Goal: Communication & Community: Answer question/provide support

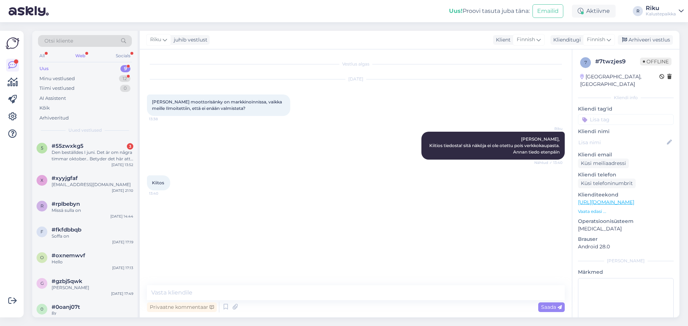
click at [41, 69] on div "Uus" at bounding box center [43, 68] width 9 height 7
click at [82, 52] on div "Web" at bounding box center [80, 55] width 13 height 9
click at [41, 55] on div "All" at bounding box center [42, 55] width 8 height 9
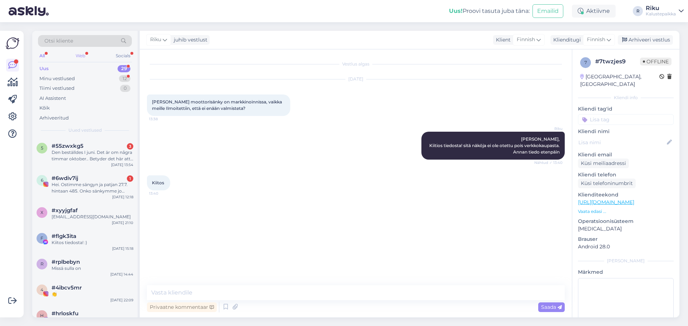
click at [78, 54] on div "Web" at bounding box center [80, 55] width 13 height 9
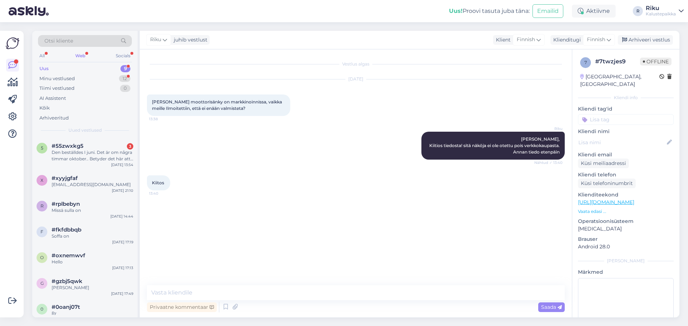
click at [83, 55] on div "Web" at bounding box center [80, 55] width 13 height 9
click at [40, 56] on div "All" at bounding box center [42, 55] width 8 height 9
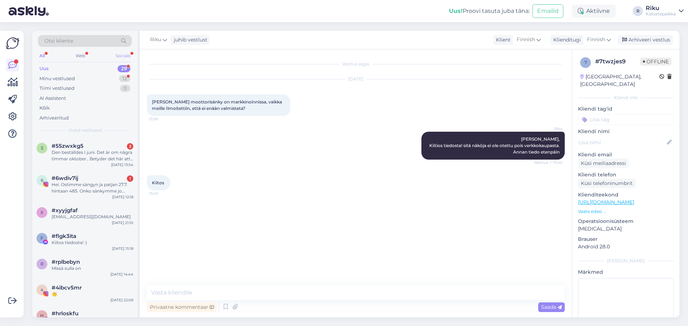
click at [127, 54] on div "Socials" at bounding box center [123, 55] width 18 height 9
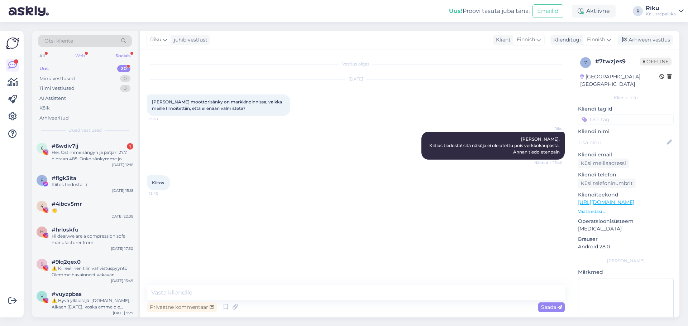
click at [80, 52] on div "Web" at bounding box center [80, 55] width 13 height 9
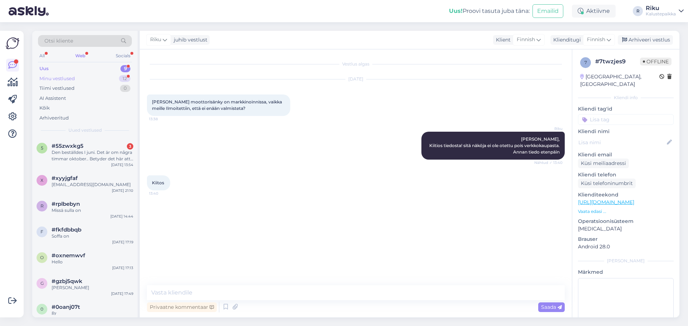
click at [66, 76] on div "Minu vestlused" at bounding box center [56, 78] width 35 height 7
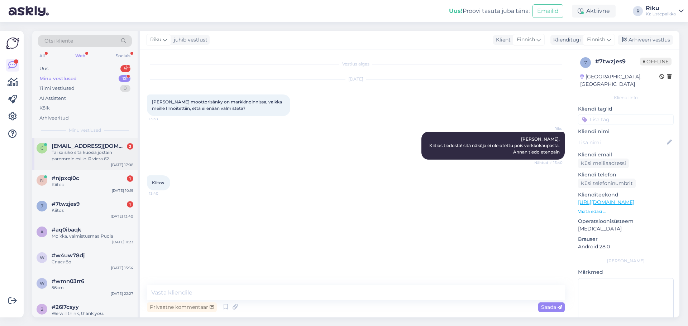
drag, startPoint x: 82, startPoint y: 160, endPoint x: 137, endPoint y: 172, distance: 55.7
click at [82, 160] on div "Tai saisiko sitä kuosia jostain paremmin esille. Riviera 62." at bounding box center [93, 155] width 82 height 13
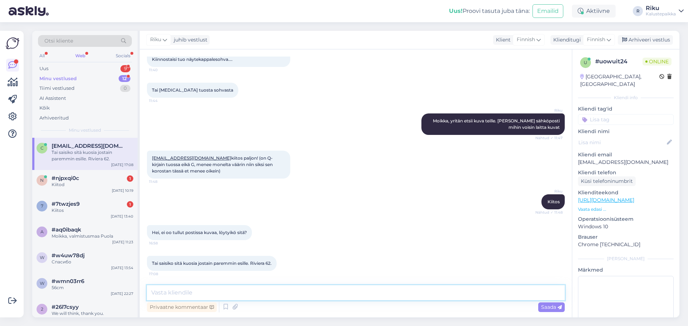
click at [258, 297] on textarea at bounding box center [356, 293] width 418 height 15
drag, startPoint x: 205, startPoint y: 158, endPoint x: 171, endPoint y: 157, distance: 34.4
click at [150, 156] on div "[EMAIL_ADDRESS][DOMAIN_NAME] kiitos paljon! (on Q-kirjain tuossa eikä G, menee …" at bounding box center [218, 165] width 143 height 28
copy link "[EMAIL_ADDRESS][DOMAIN_NAME]"
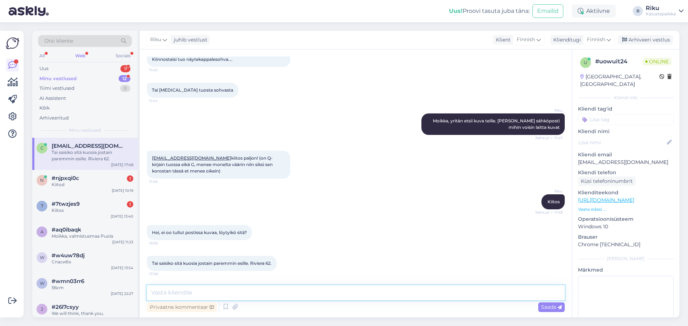
click at [199, 295] on textarea at bounding box center [356, 293] width 418 height 15
paste textarea "Hei! Tässä on meidän tori kauppa linkki : [URL][DOMAIN_NAME] Kyseinen sohva on …"
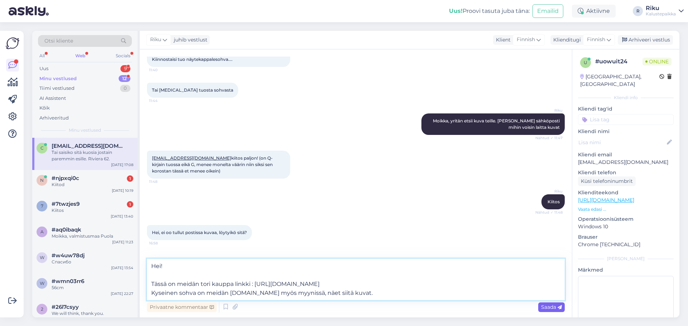
type textarea "Hei! Tässä on meidän tori kauppa linkki : [URL][DOMAIN_NAME] Kyseinen sohva on …"
click at [544, 311] on div "Saada" at bounding box center [551, 308] width 27 height 10
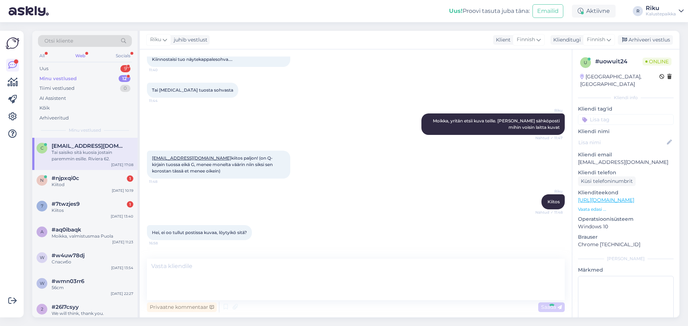
scroll to position [112, 0]
